Goal: Transaction & Acquisition: Book appointment/travel/reservation

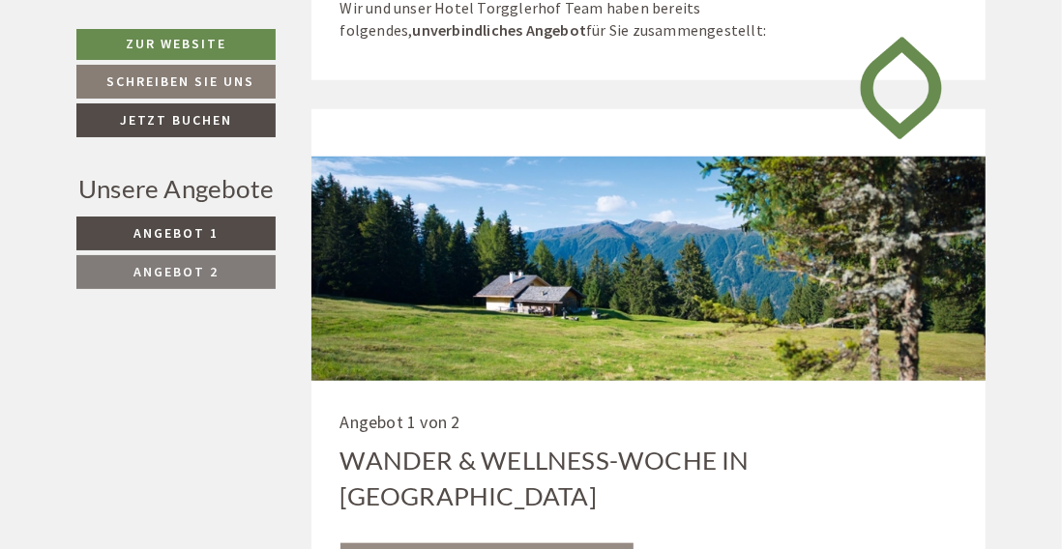
scroll to position [759, 0]
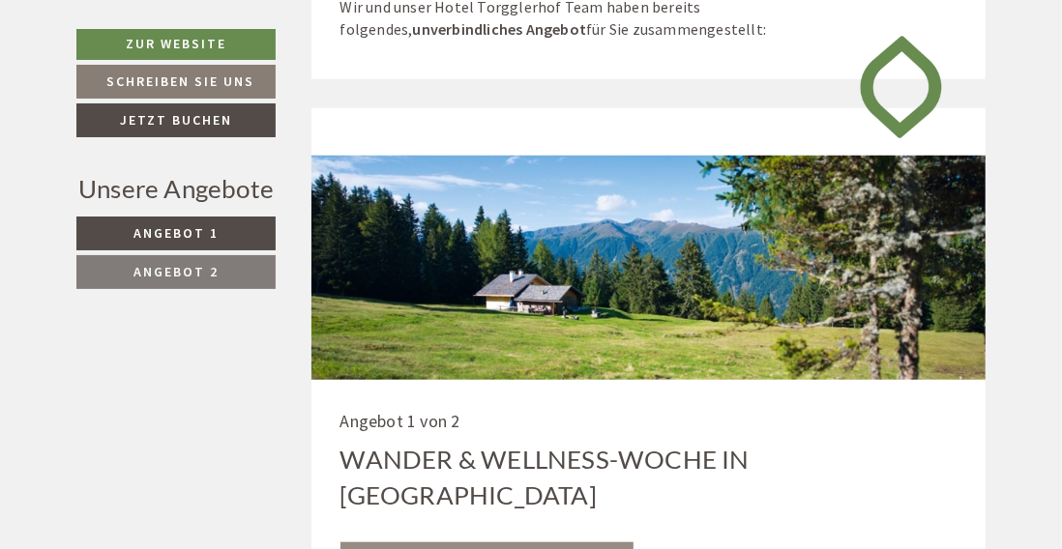
click at [186, 242] on span "Angebot 1" at bounding box center [175, 232] width 85 height 17
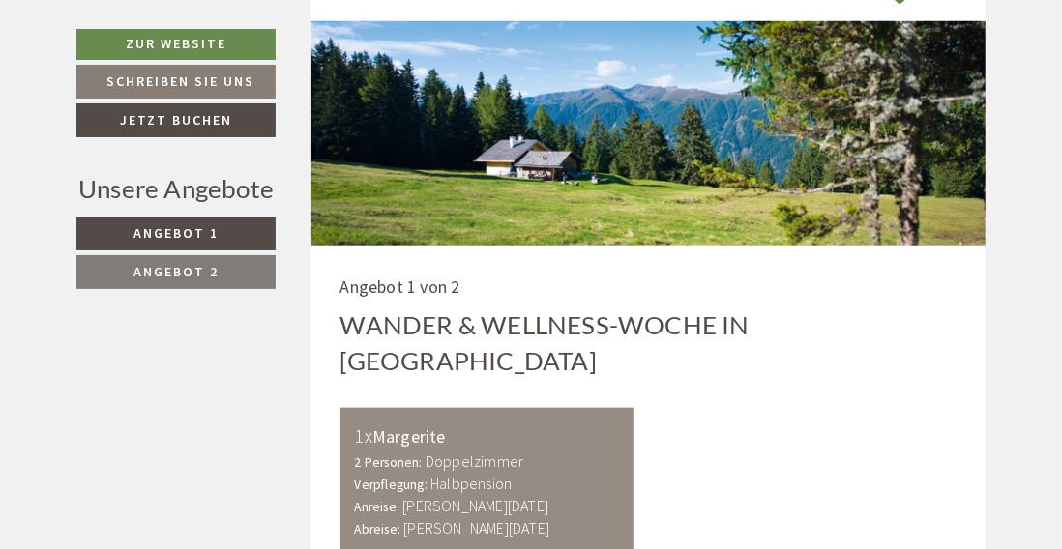
click at [168, 242] on span "Angebot 1" at bounding box center [175, 232] width 85 height 17
click at [198, 242] on span "Angebot 1" at bounding box center [175, 232] width 85 height 17
click at [195, 242] on span "Angebot 1" at bounding box center [175, 232] width 85 height 17
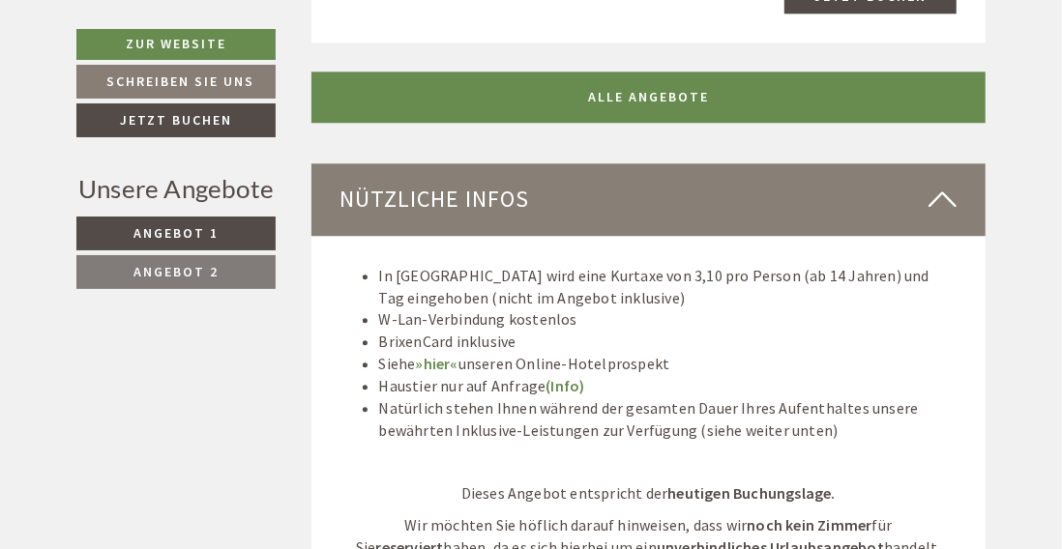
scroll to position [2569, 0]
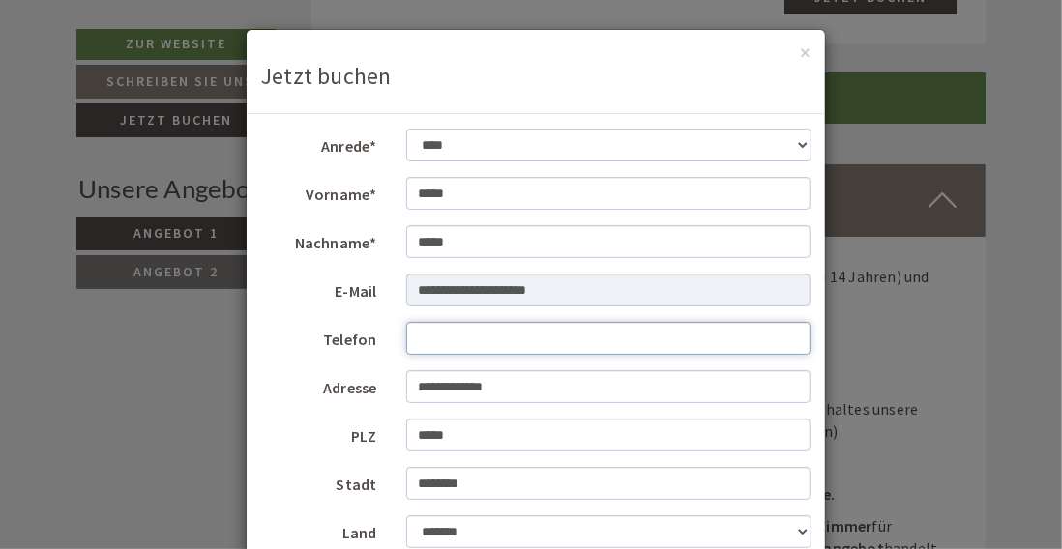
click at [686, 355] on input "Telefon" at bounding box center [608, 338] width 405 height 33
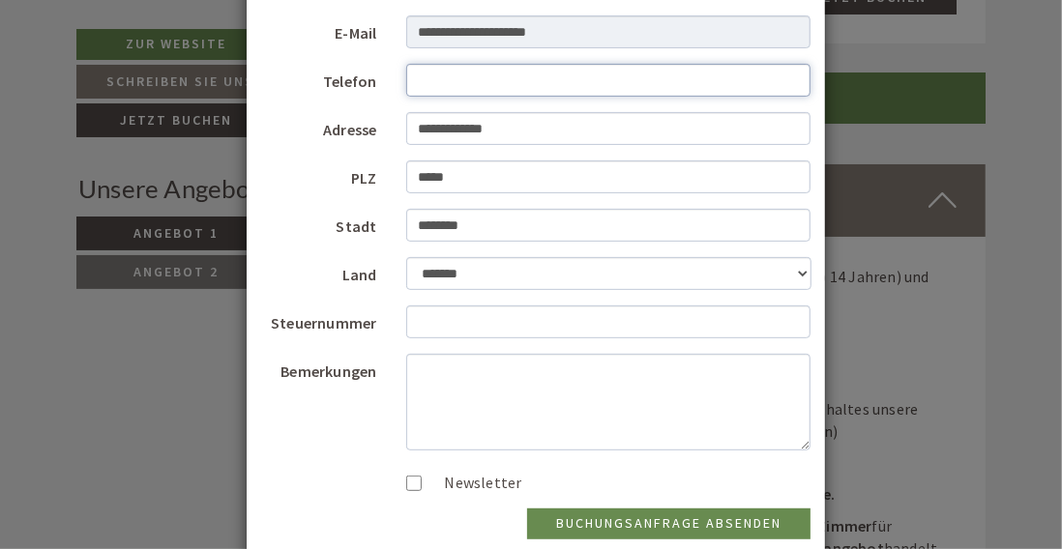
scroll to position [259, 0]
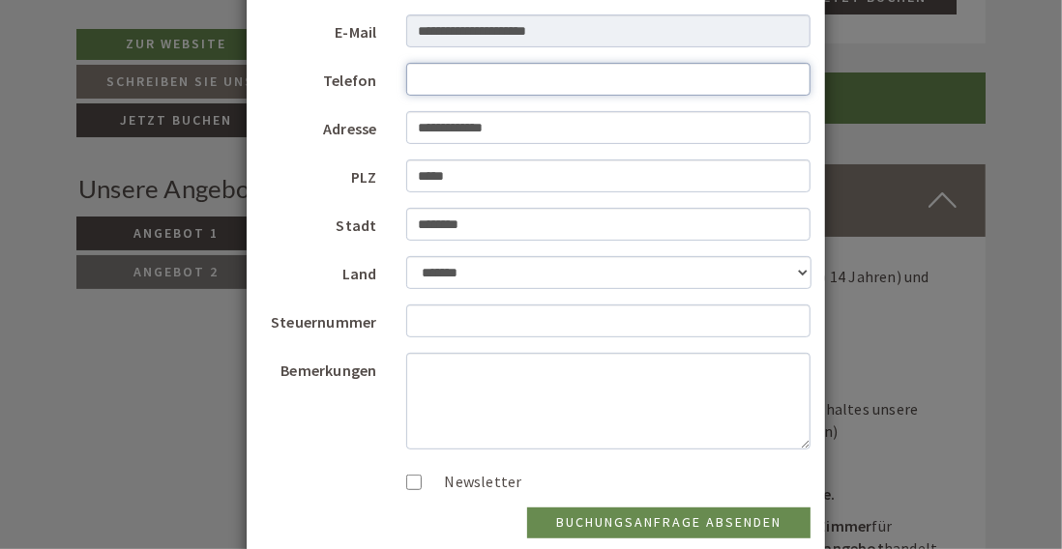
click at [485, 85] on input "Telefon" at bounding box center [608, 79] width 405 height 33
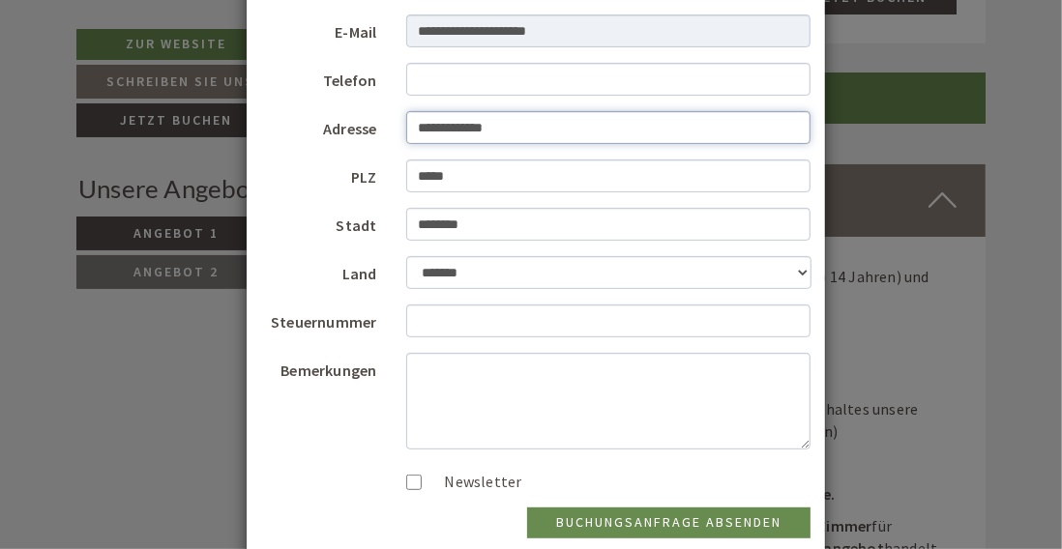
click at [537, 120] on input "**********" at bounding box center [608, 127] width 405 height 33
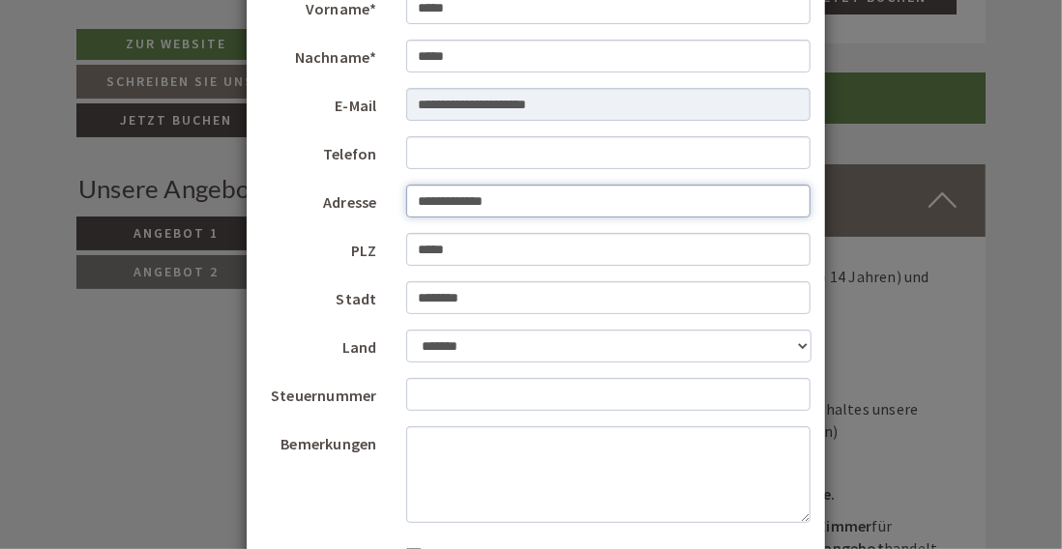
scroll to position [184, 0]
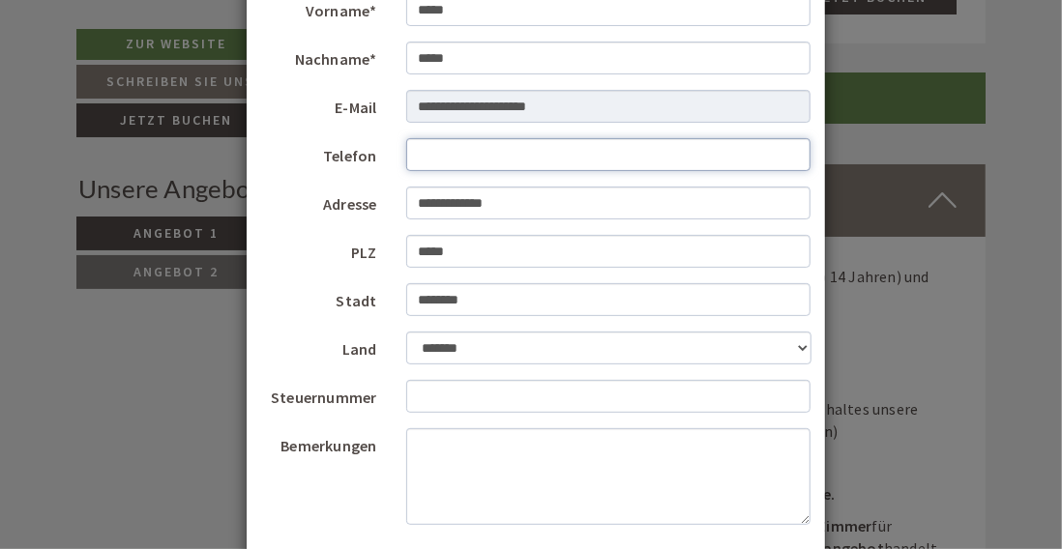
click at [465, 164] on input "Telefon" at bounding box center [608, 154] width 405 height 33
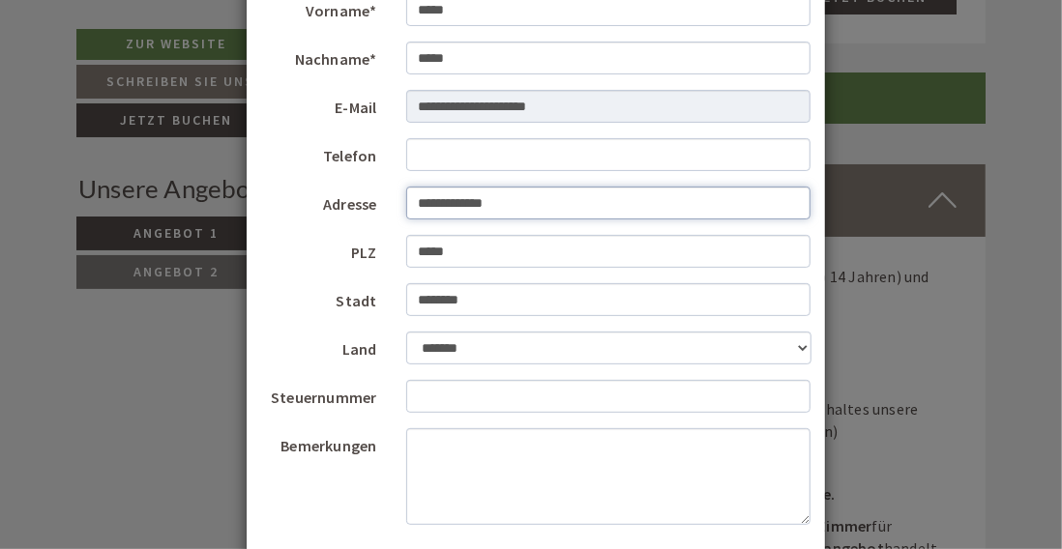
click at [522, 195] on input "**********" at bounding box center [608, 203] width 405 height 33
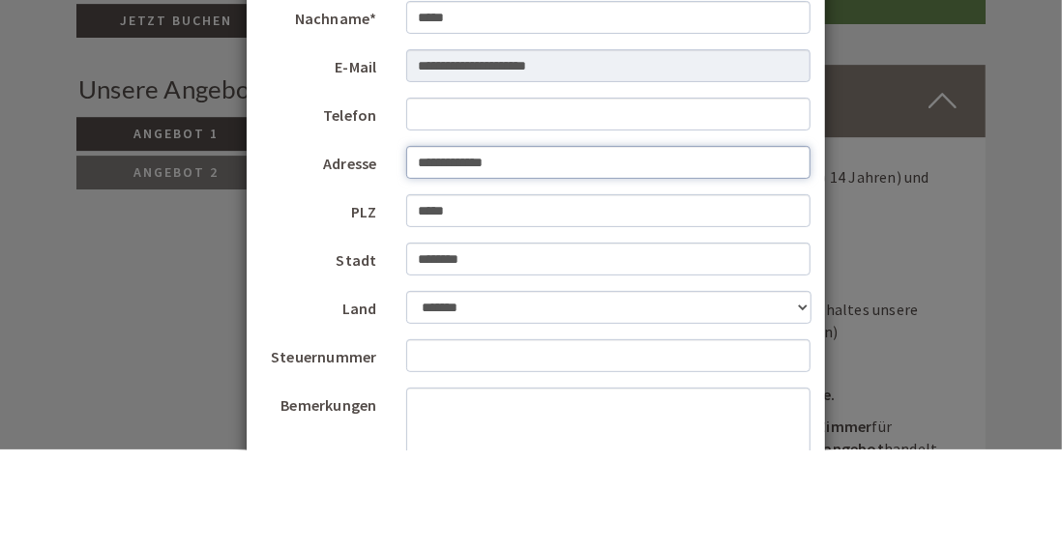
scroll to position [124, 0]
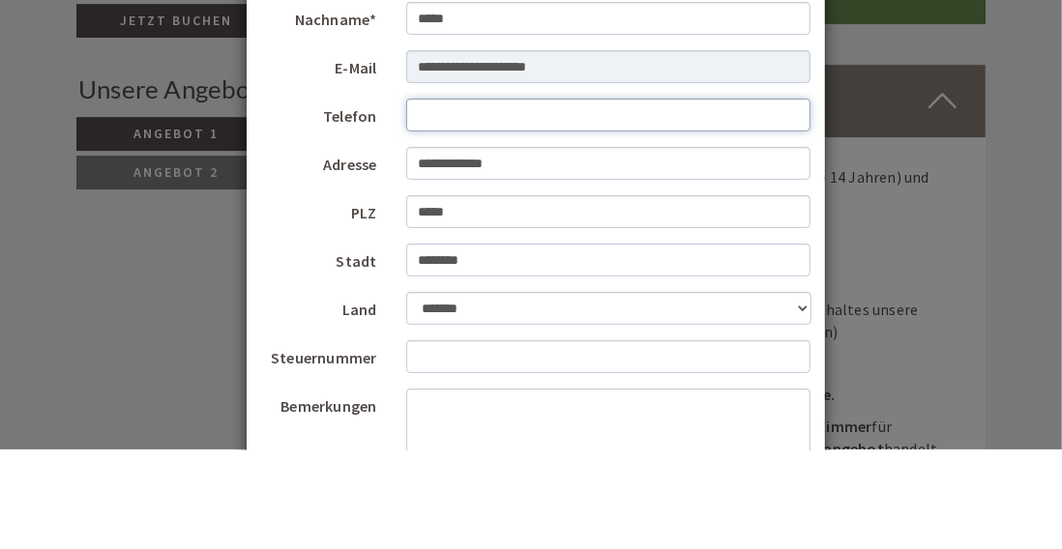
click at [441, 221] on input "Telefon" at bounding box center [608, 214] width 405 height 33
type input "*********"
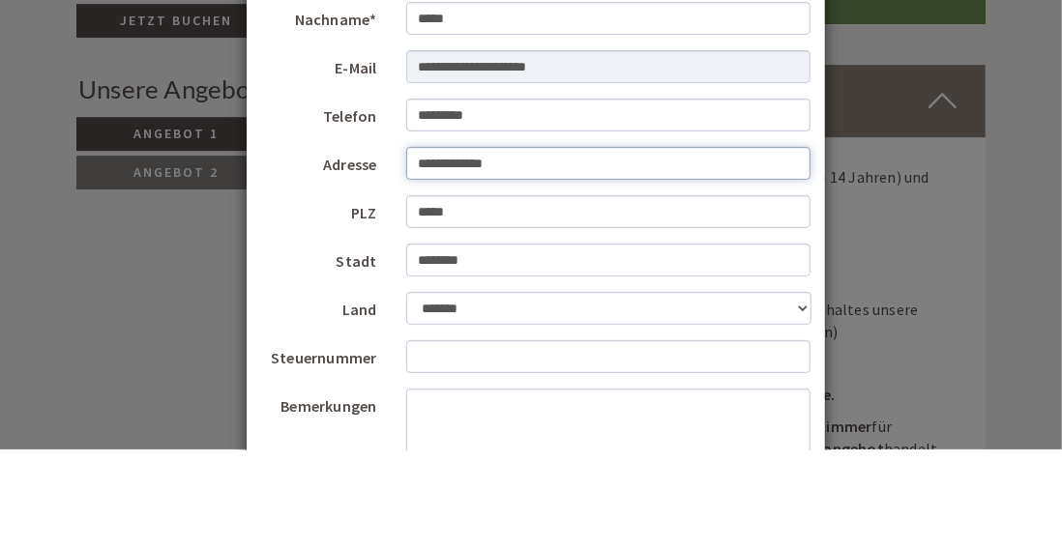
type input "**********"
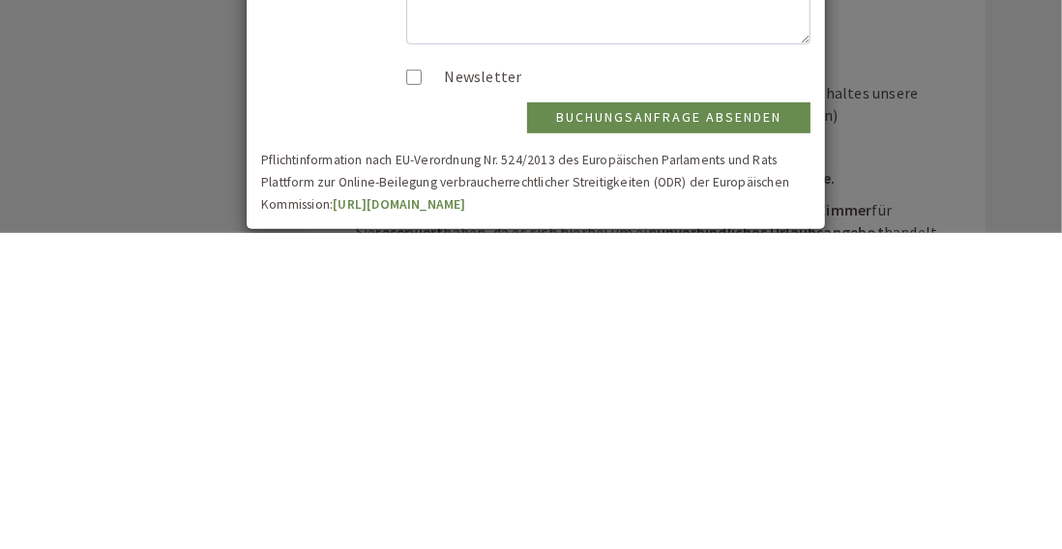
scroll to position [2569, 0]
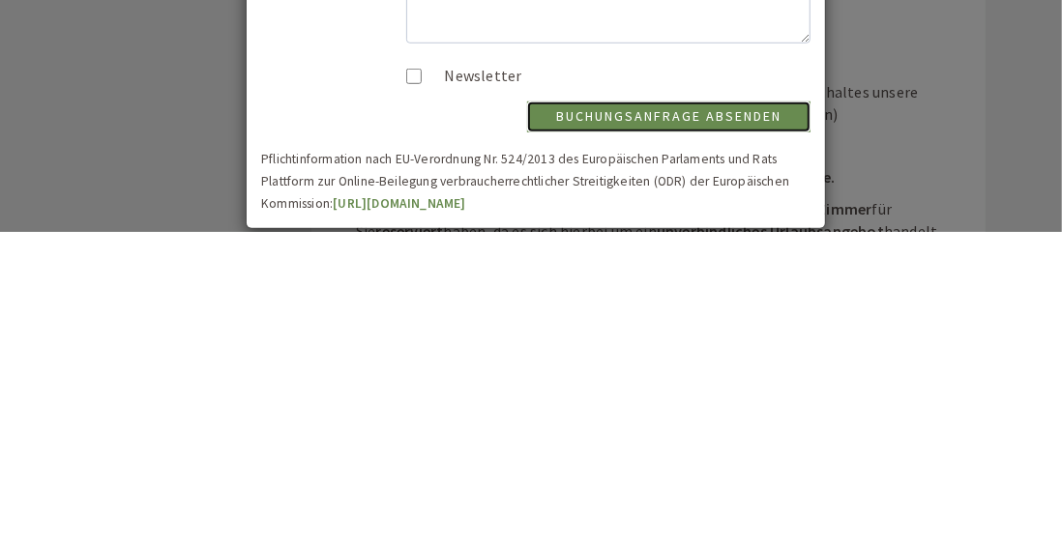
click at [662, 450] on button "Buchungsanfrage absenden" at bounding box center [668, 434] width 283 height 31
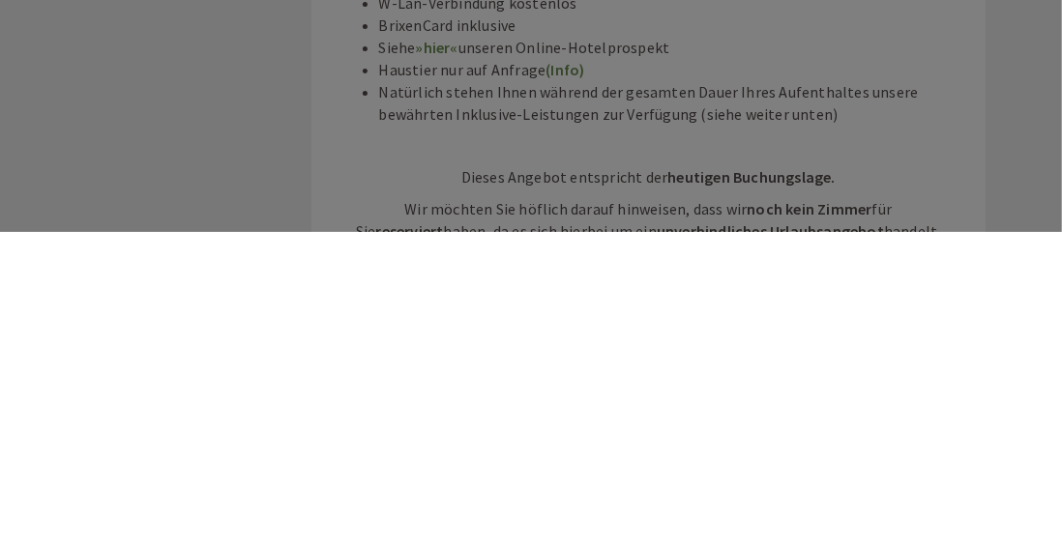
scroll to position [0, 0]
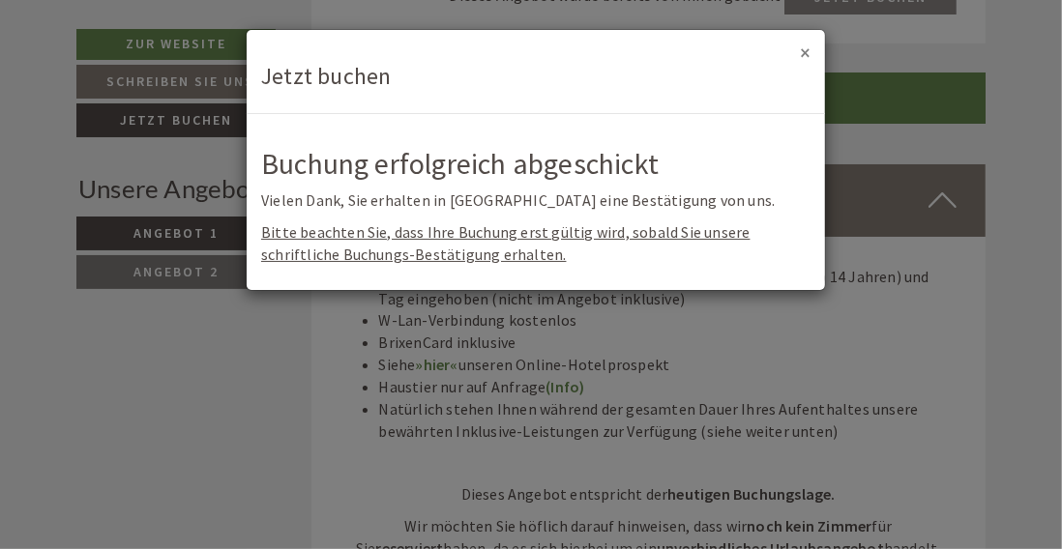
click at [808, 57] on button "×" at bounding box center [805, 53] width 11 height 20
